Goal: Information Seeking & Learning: Learn about a topic

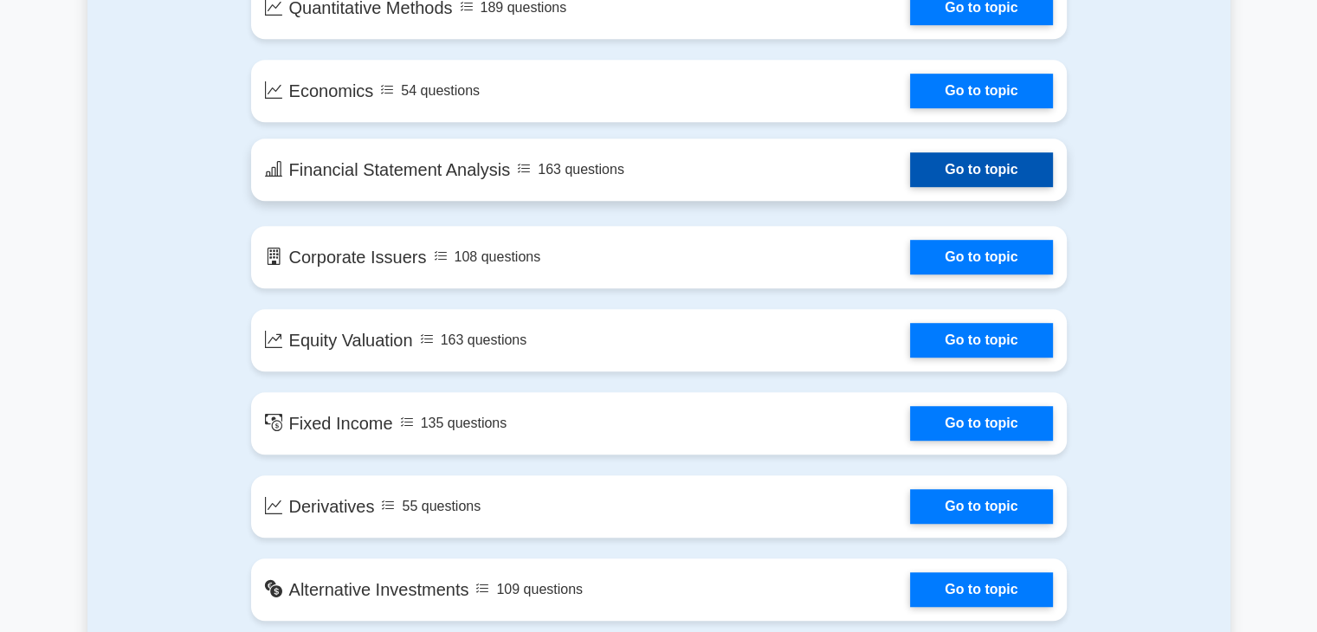
scroll to position [1039, 0]
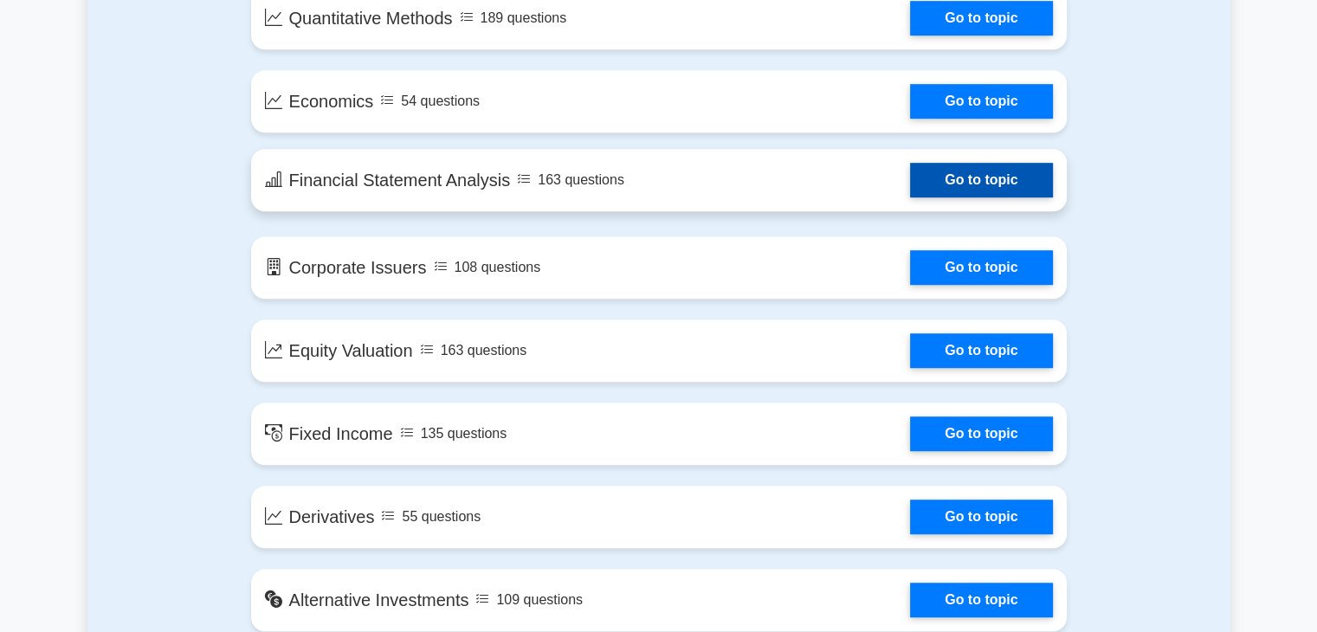
click at [910, 191] on link "Go to topic" at bounding box center [981, 180] width 142 height 35
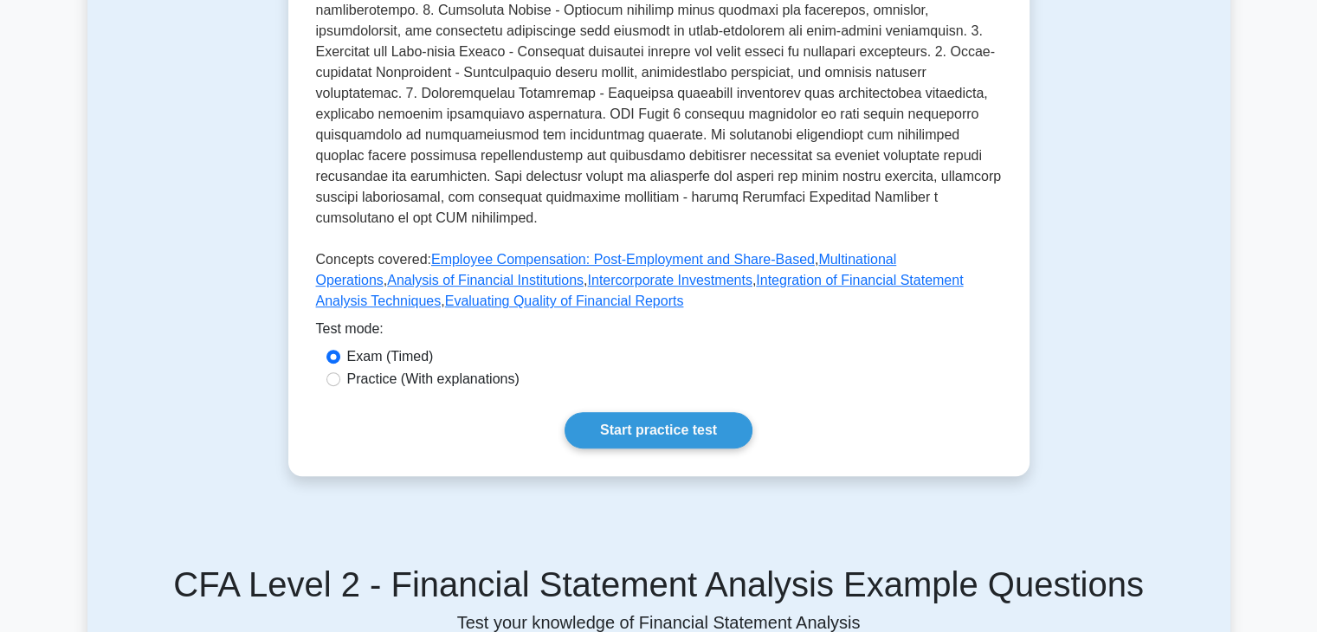
scroll to position [693, 0]
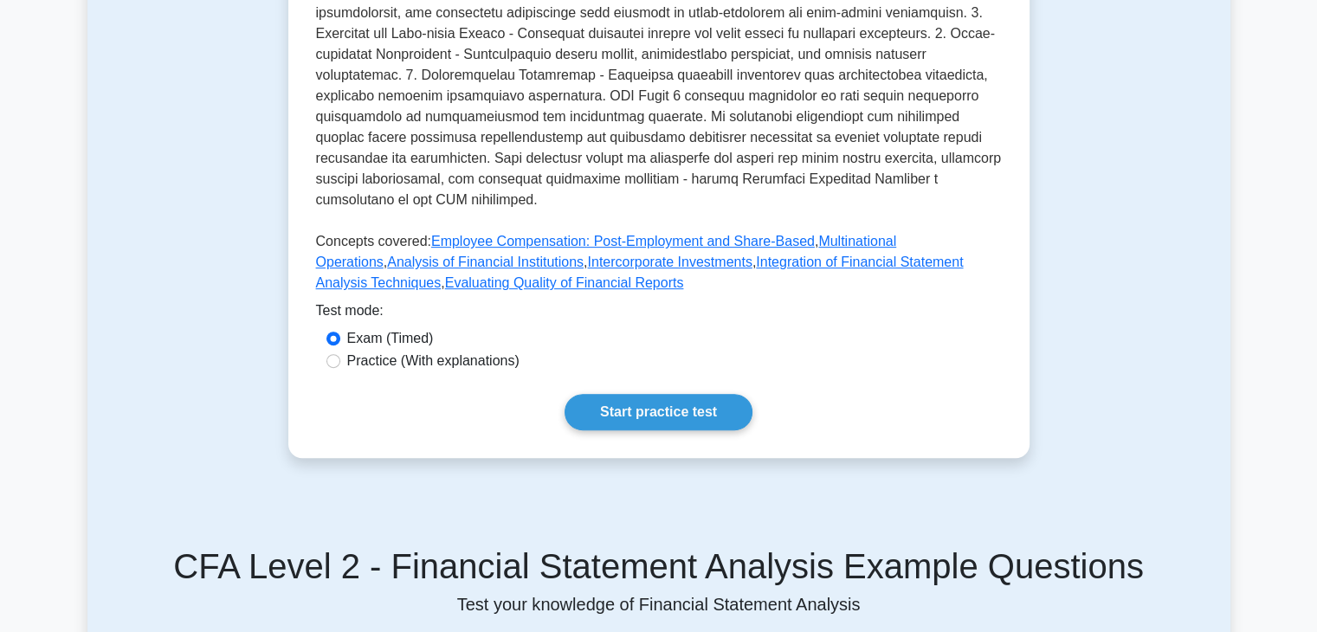
click at [405, 351] on label "Practice (With explanations)" at bounding box center [433, 361] width 172 height 21
click at [340, 354] on input "Practice (With explanations)" at bounding box center [333, 361] width 14 height 14
radio input "true"
click at [637, 394] on link "Start practice test" at bounding box center [659, 412] width 188 height 36
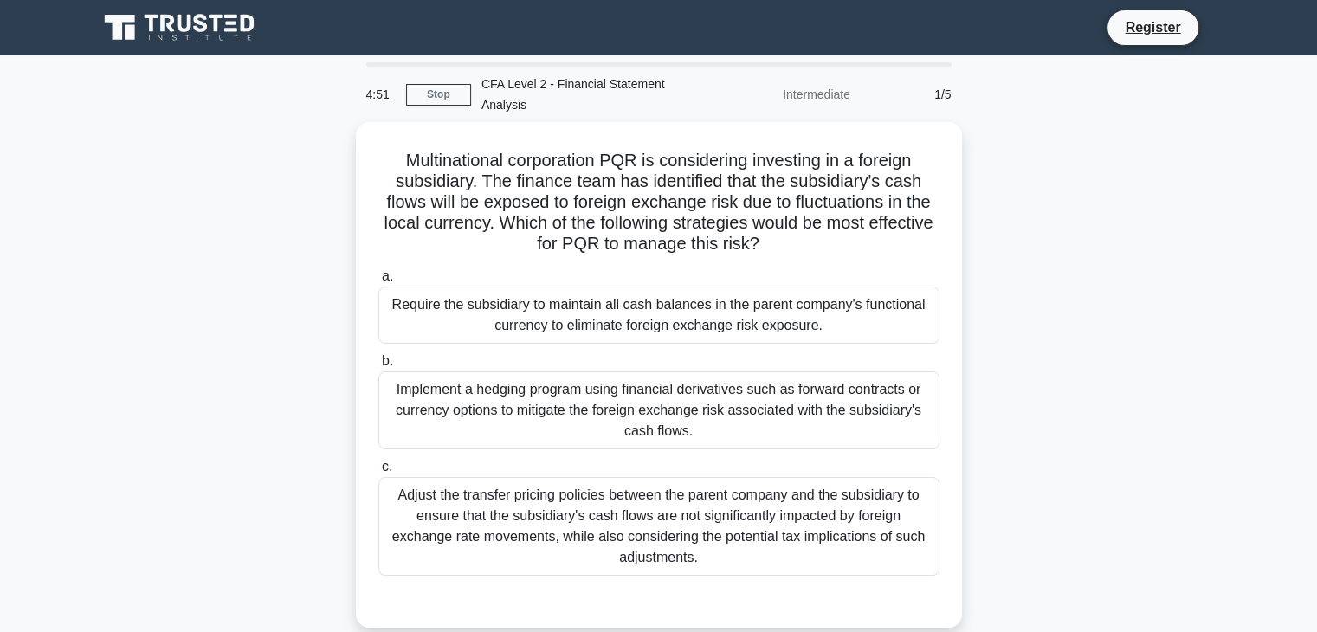
click at [907, 110] on div "1/5" at bounding box center [911, 94] width 101 height 35
click at [878, 104] on div "1/5" at bounding box center [911, 94] width 101 height 35
click at [823, 103] on div "Intermediate" at bounding box center [785, 94] width 152 height 35
click at [443, 96] on link "Stop" at bounding box center [438, 95] width 65 height 22
